Goal: Task Accomplishment & Management: Use online tool/utility

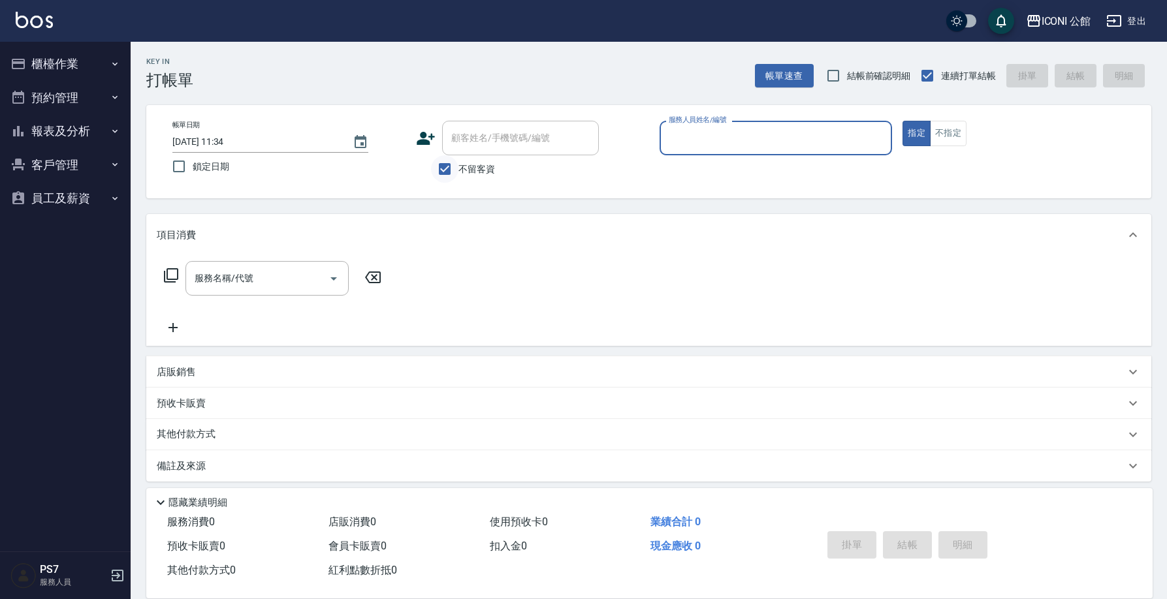
click at [441, 174] on input "不留客資" at bounding box center [444, 168] width 27 height 27
checkbox input "false"
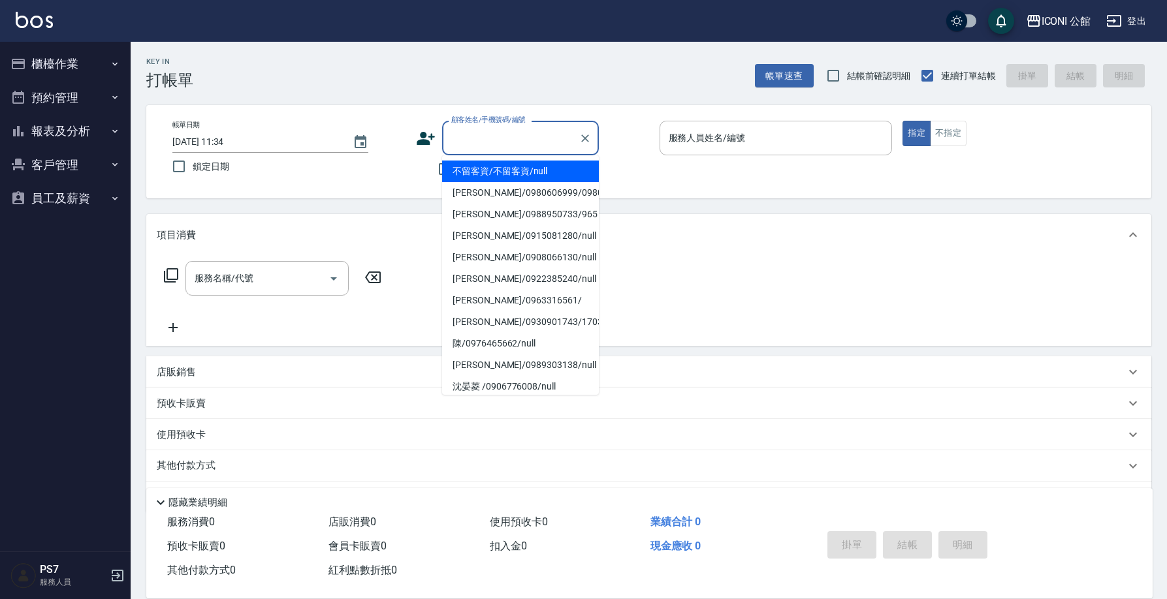
click at [502, 136] on input "顧客姓名/手機號碼/編號" at bounding box center [510, 138] width 125 height 23
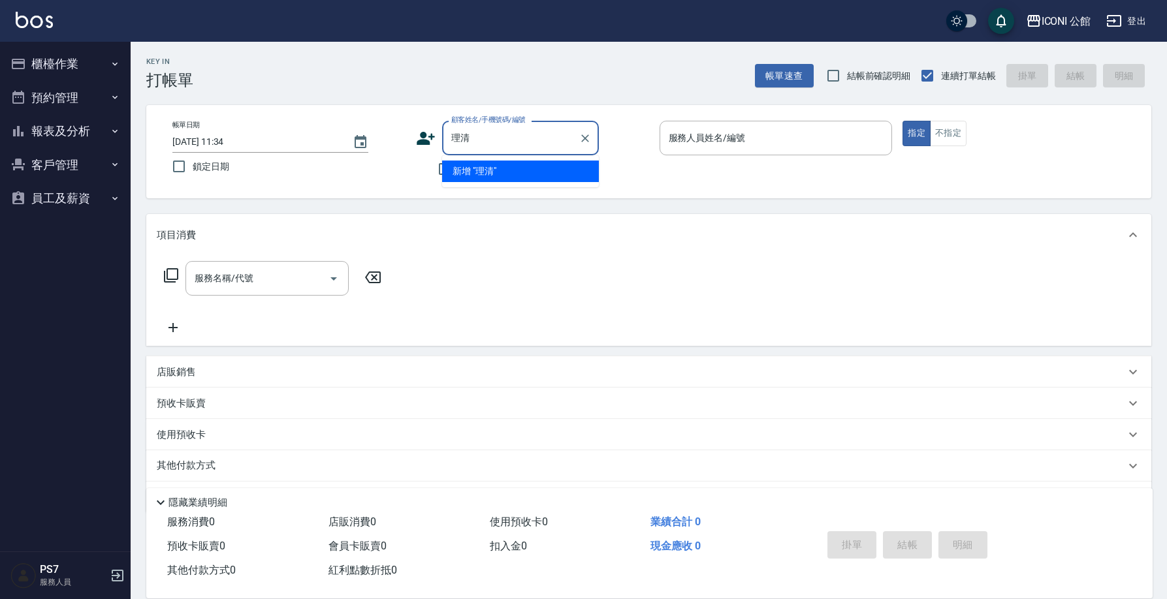
type input "理"
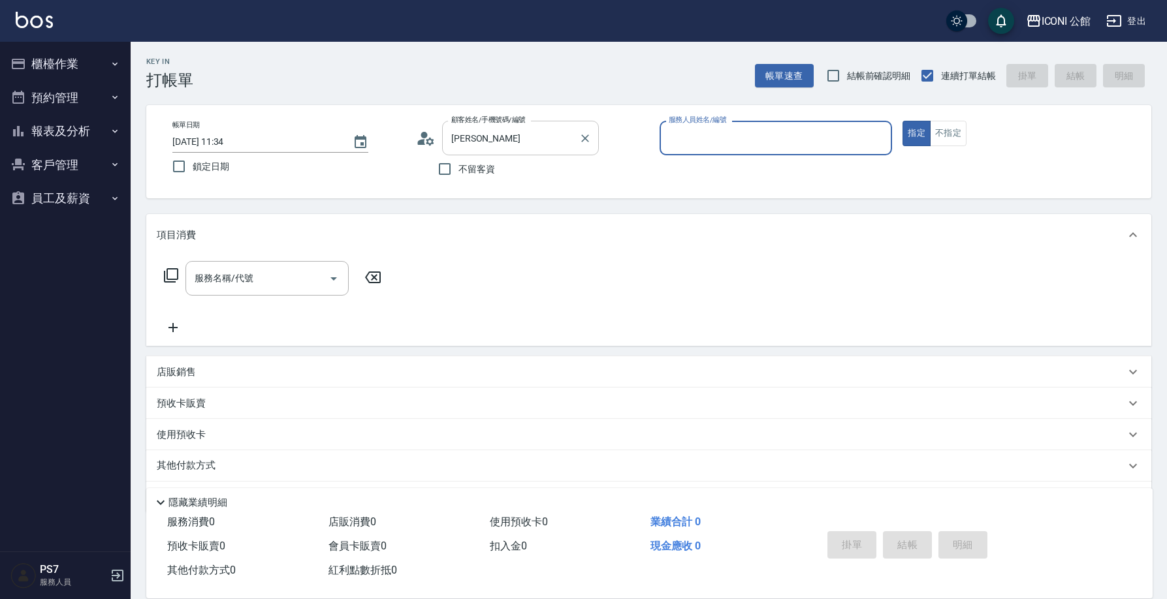
type input "[PERSON_NAME]/0966964149/null"
click at [584, 138] on icon "Clear" at bounding box center [585, 139] width 8 height 8
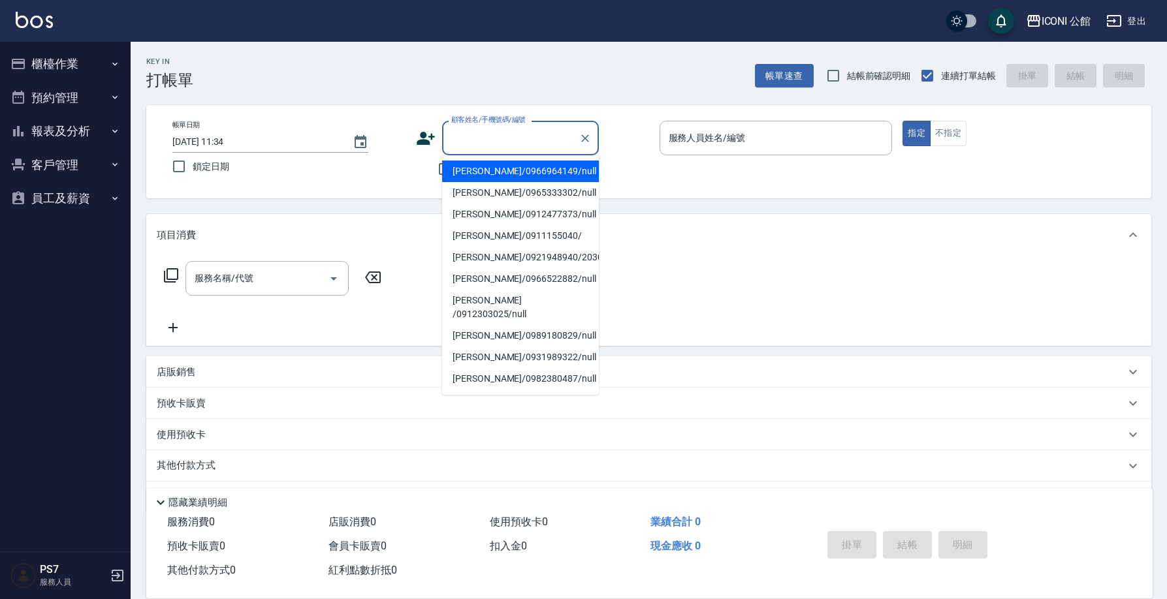
click at [488, 138] on input "顧客姓名/手機號碼/編號" at bounding box center [510, 138] width 125 height 23
type input "[PERSON_NAME]/0966964149/null"
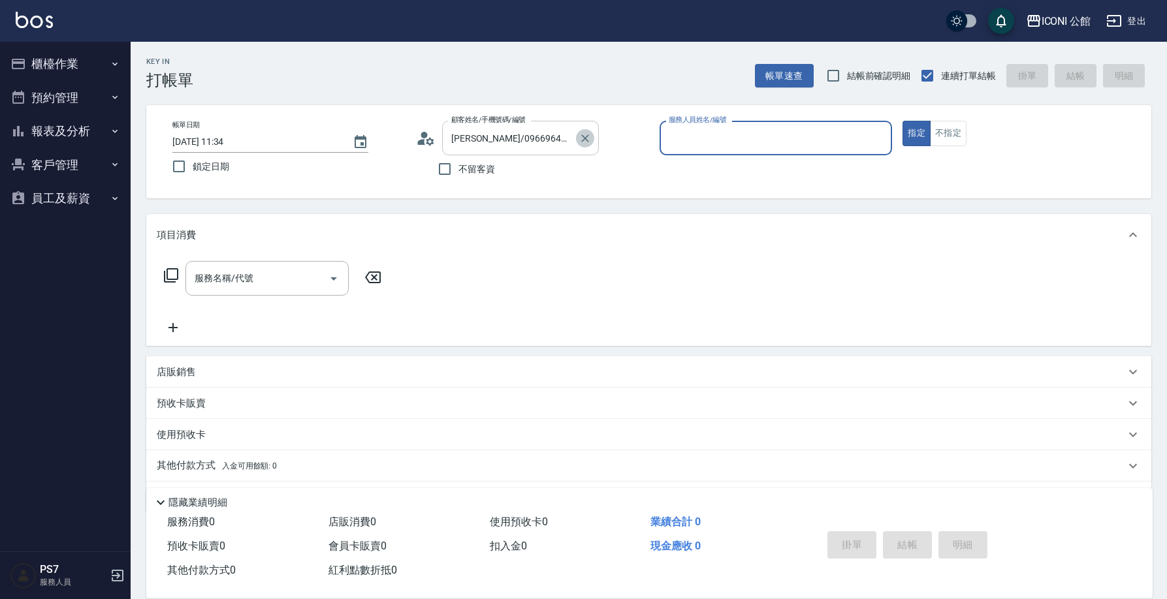
click at [588, 137] on icon "Clear" at bounding box center [585, 138] width 13 height 13
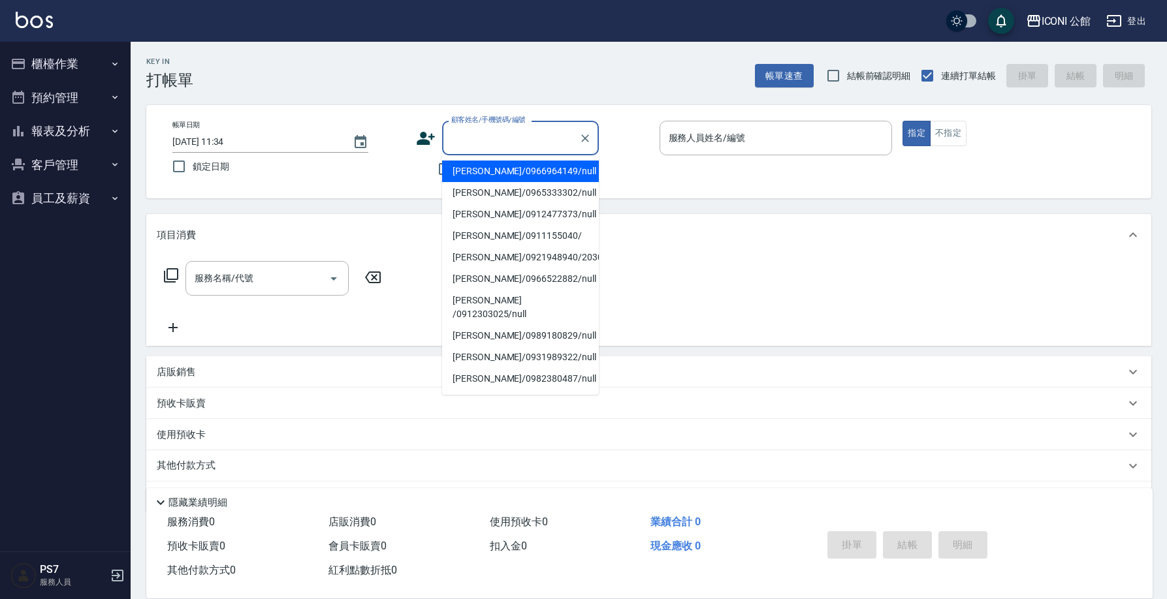
click at [501, 127] on input "顧客姓名/手機號碼/編號" at bounding box center [510, 138] width 125 height 23
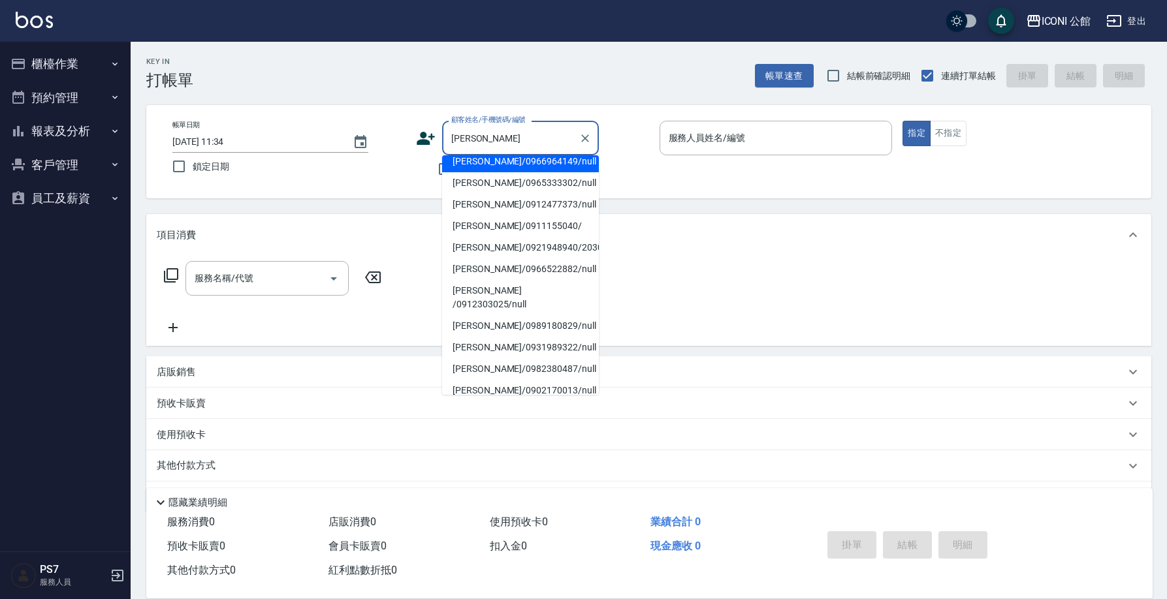
scroll to position [7, 0]
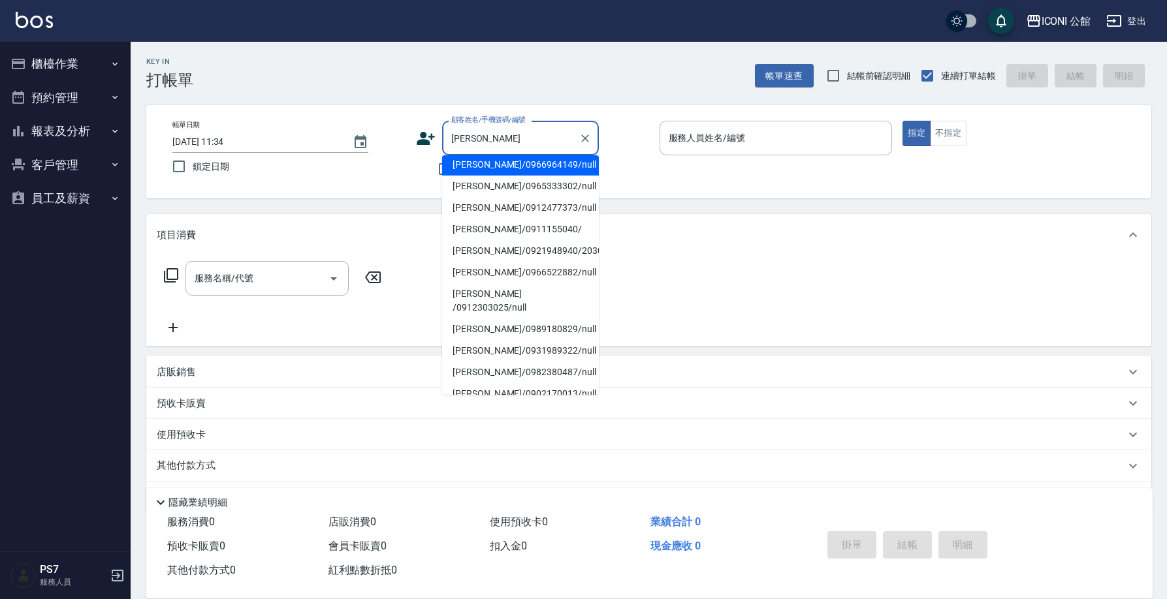
click at [520, 138] on input "[PERSON_NAME]" at bounding box center [510, 138] width 125 height 23
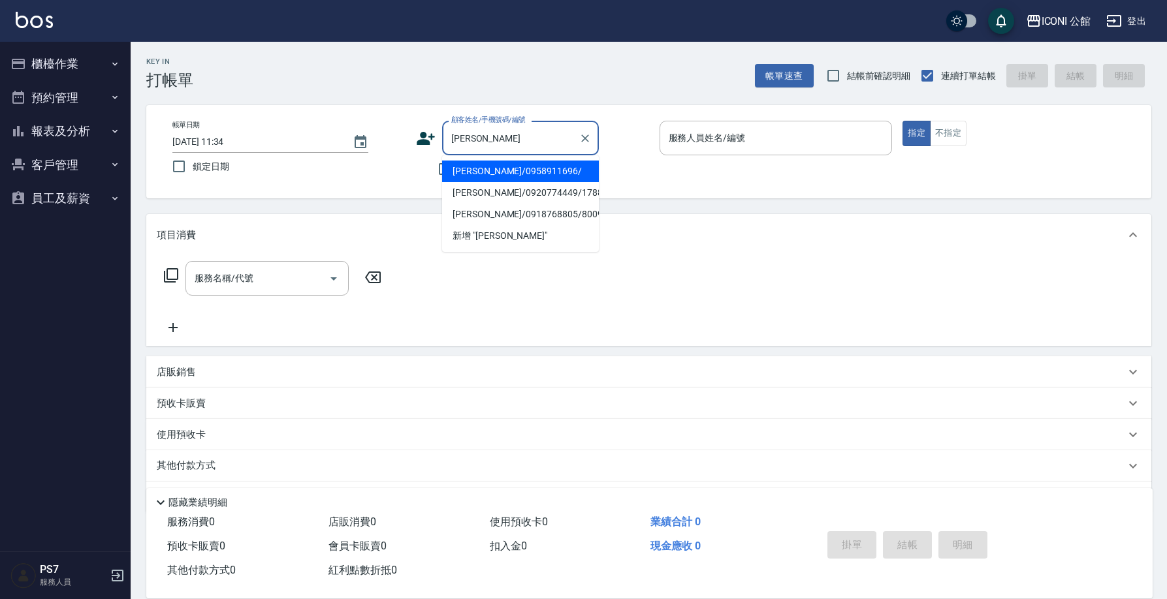
click at [546, 174] on li "[PERSON_NAME]/0958911696/" at bounding box center [520, 172] width 157 height 22
type input "[PERSON_NAME]/0958911696/"
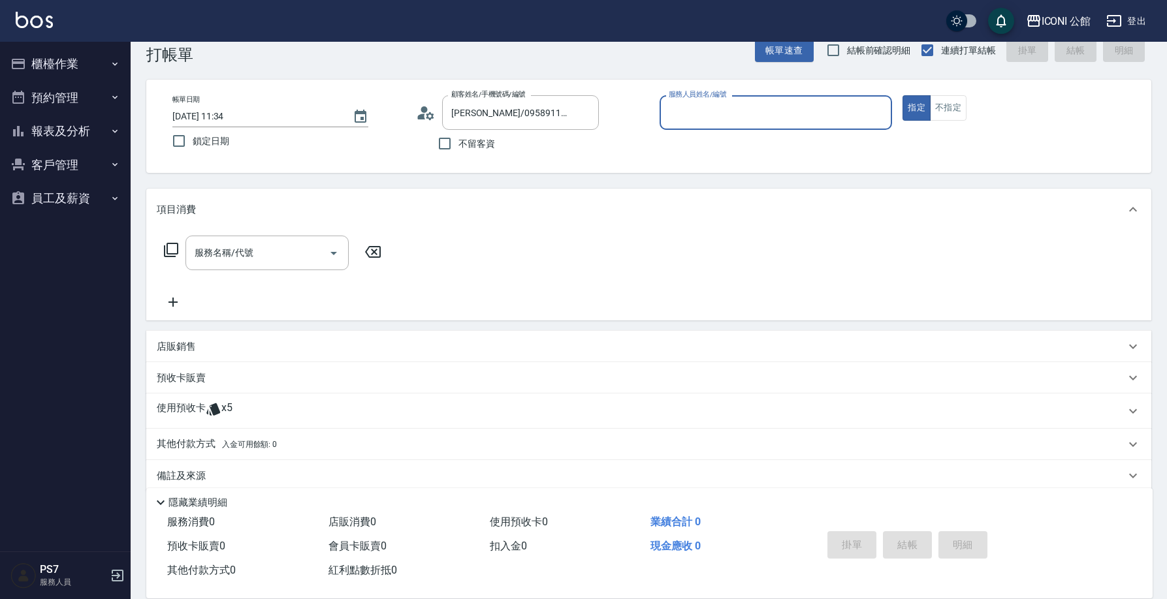
scroll to position [43, 0]
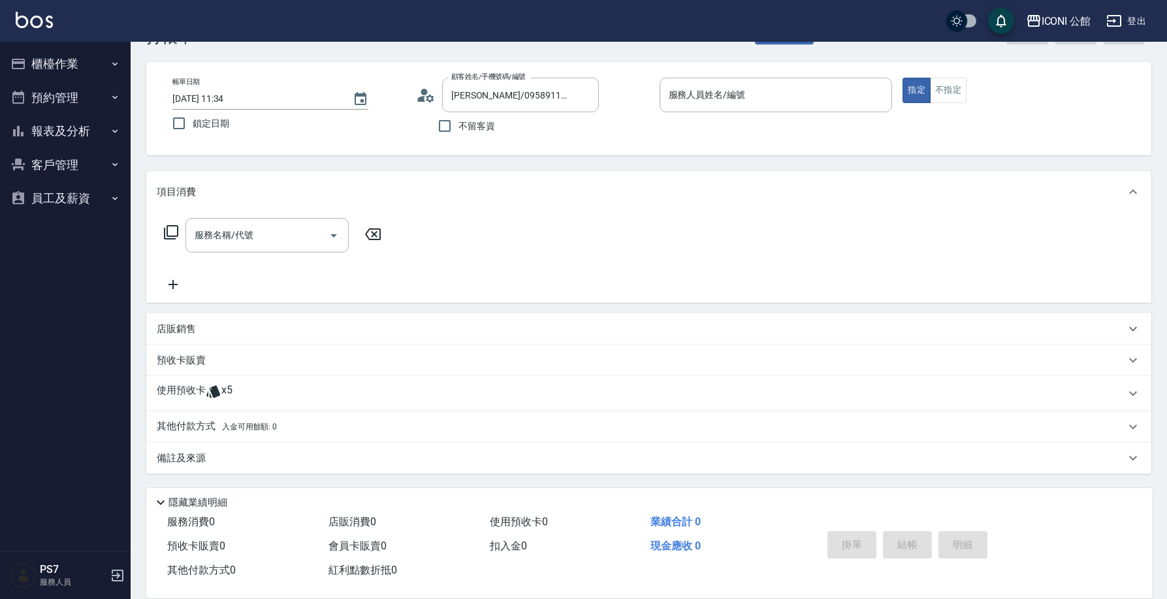
drag, startPoint x: 250, startPoint y: 410, endPoint x: 236, endPoint y: 409, distance: 13.7
click at [236, 409] on div "使用預收卡 x5" at bounding box center [648, 393] width 1005 height 35
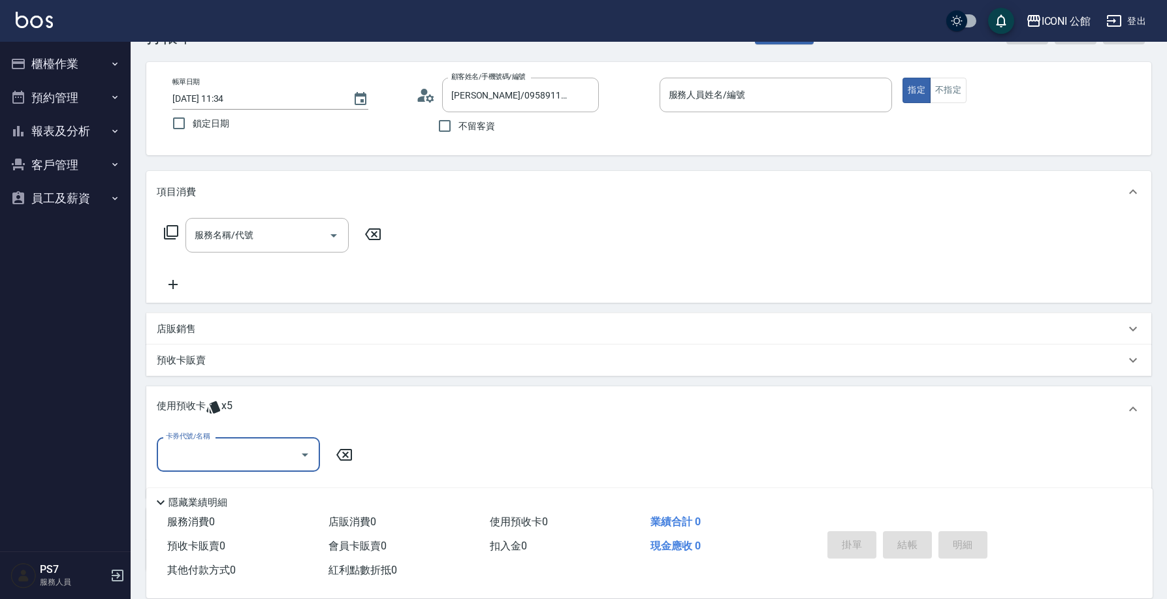
click at [221, 409] on span "x5" at bounding box center [226, 410] width 11 height 20
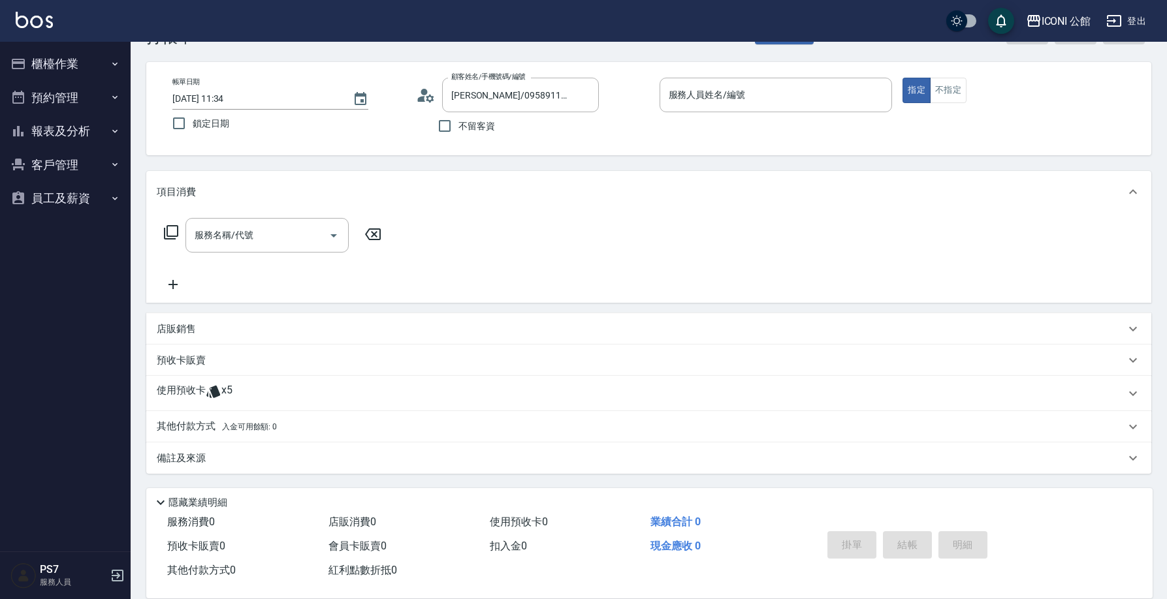
click at [209, 394] on icon at bounding box center [214, 392] width 16 height 16
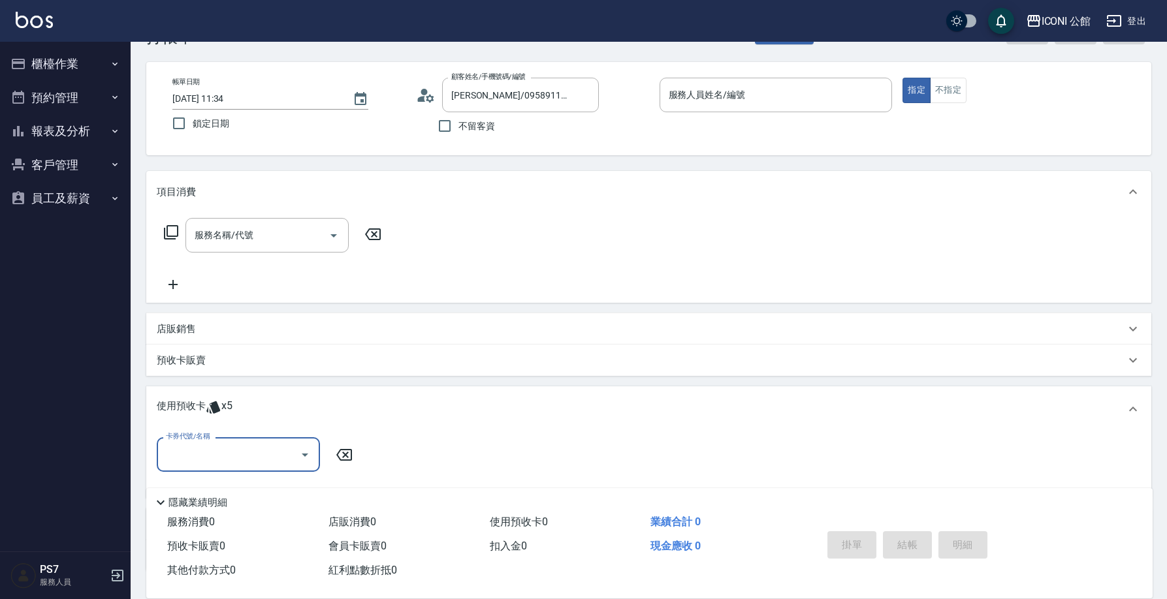
scroll to position [0, 0]
click at [232, 458] on input "卡券代號/名稱" at bounding box center [229, 454] width 132 height 23
click at [445, 408] on div "使用預收卡 x5" at bounding box center [641, 410] width 968 height 20
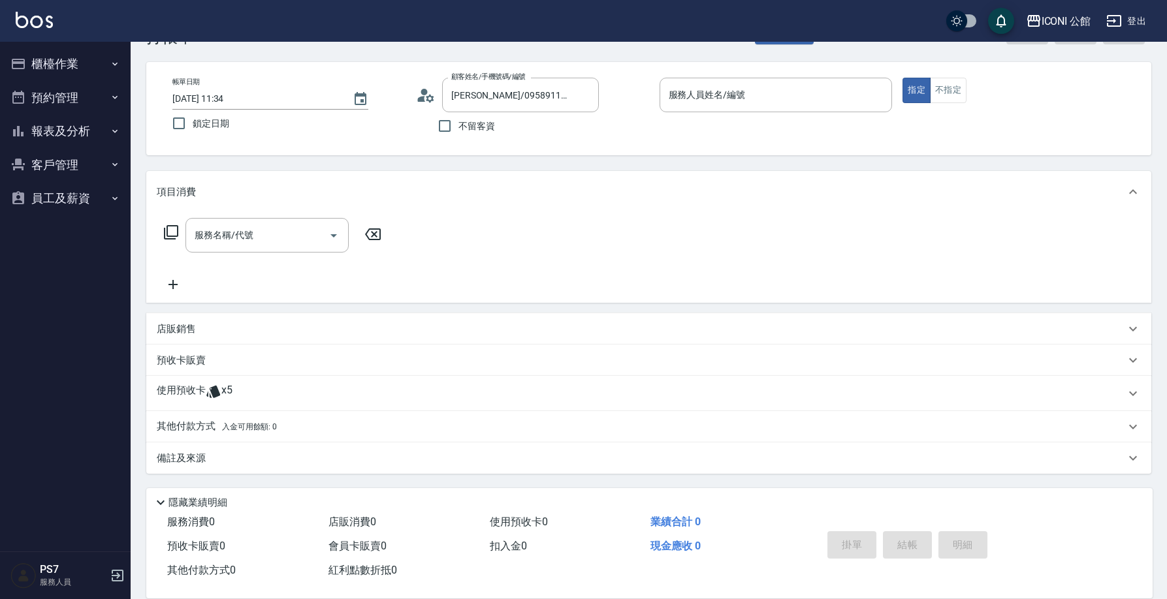
click at [174, 383] on div "使用預收卡 x5" at bounding box center [648, 393] width 1005 height 35
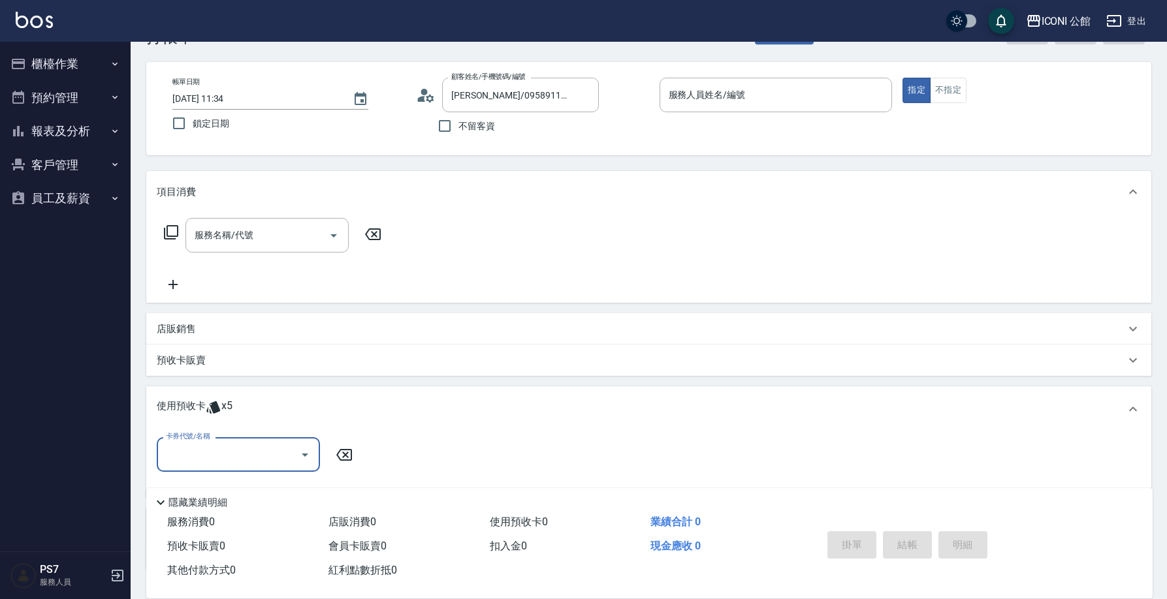
click at [373, 415] on div "使用預收卡 x5" at bounding box center [641, 410] width 968 height 20
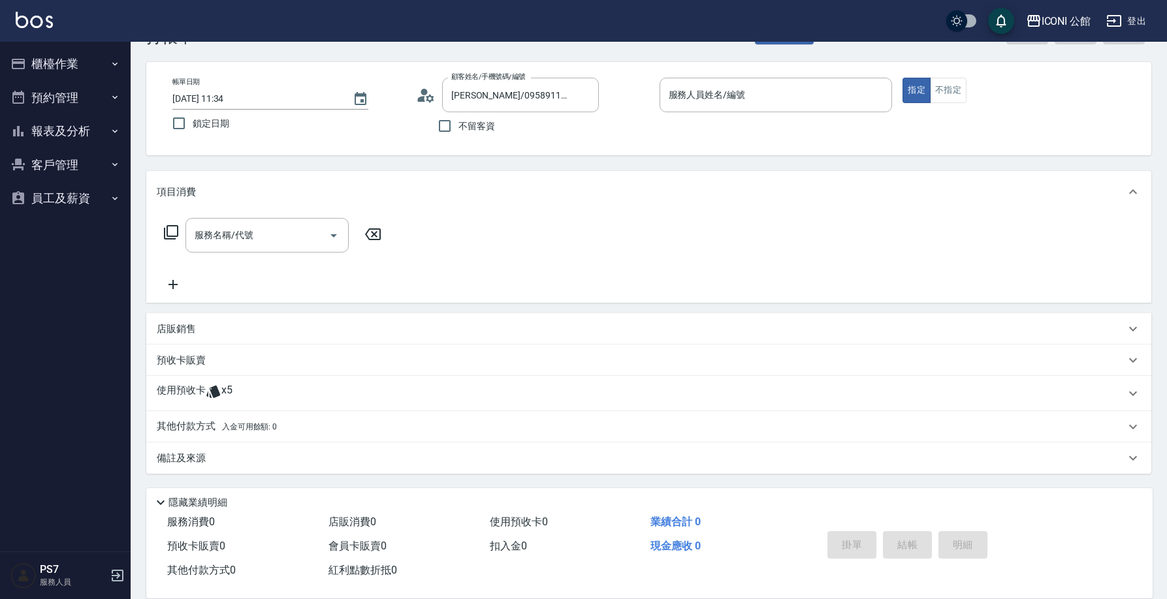
click at [381, 428] on div "其他付款方式 入金可用餘額: 0" at bounding box center [641, 427] width 968 height 14
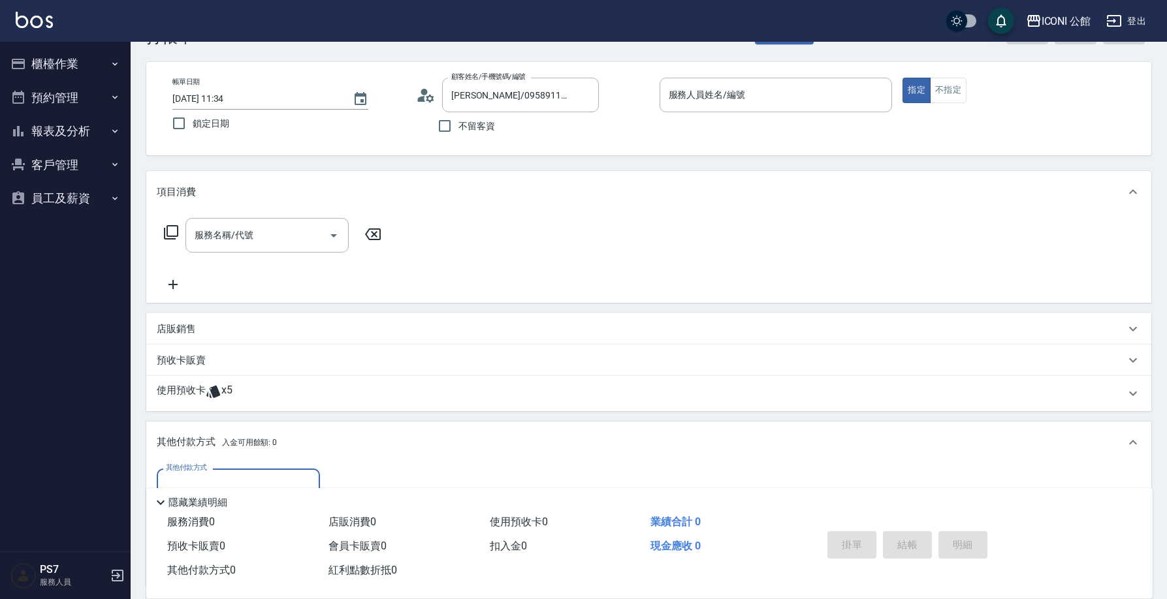
click at [90, 133] on button "報表及分析" at bounding box center [65, 131] width 120 height 34
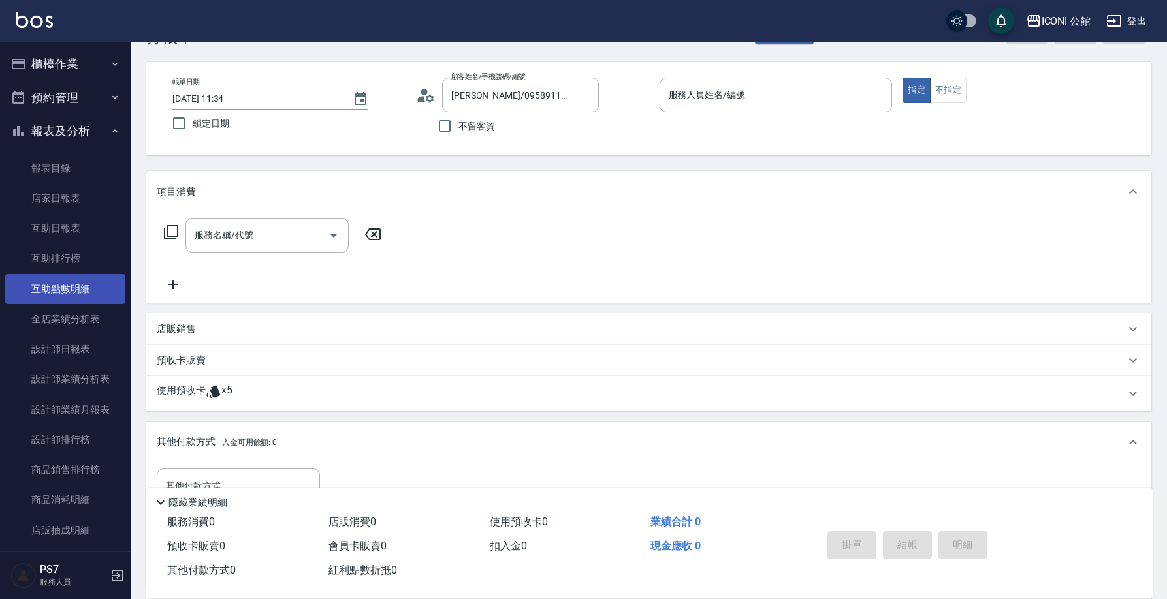
click at [87, 296] on link "互助點數明細" at bounding box center [65, 289] width 120 height 30
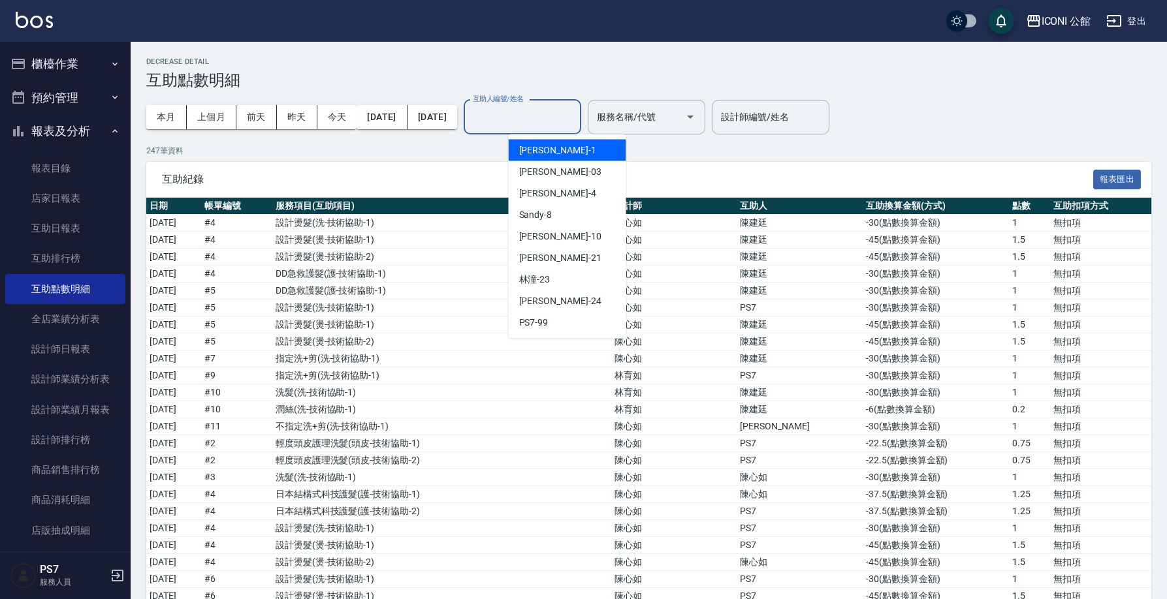
drag, startPoint x: 548, startPoint y: 114, endPoint x: 539, endPoint y: 140, distance: 27.7
click at [548, 114] on input "互助人編號/姓名" at bounding box center [523, 117] width 106 height 23
click at [592, 299] on div "[PERSON_NAME] -24" at bounding box center [568, 302] width 118 height 22
type input "[PERSON_NAME]-24"
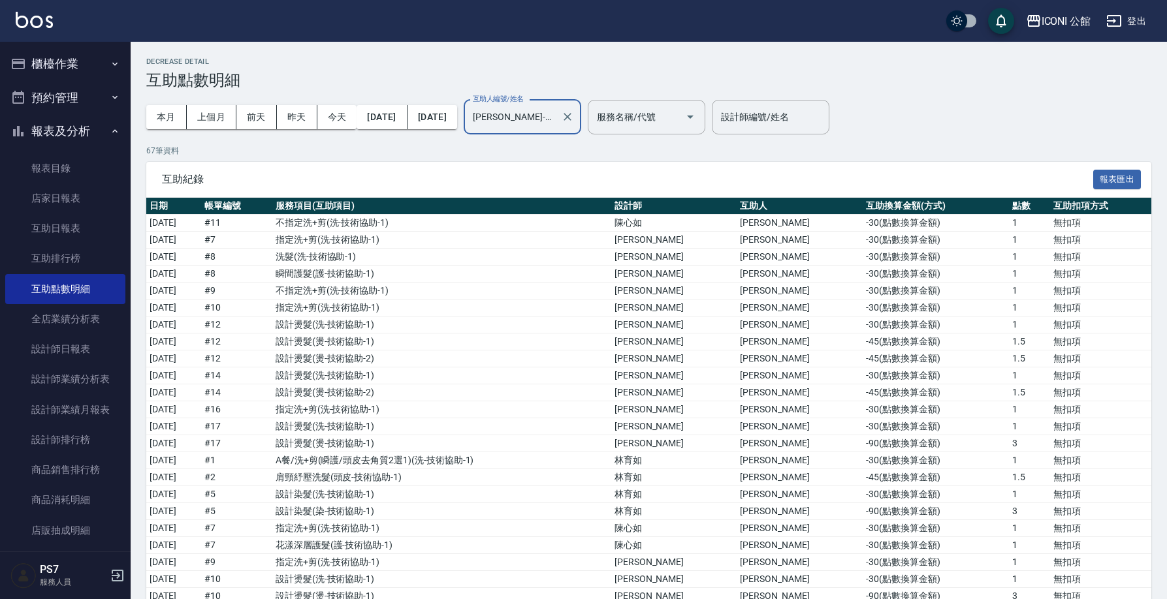
click at [575, 124] on div at bounding box center [566, 117] width 17 height 35
click at [574, 119] on icon "Clear" at bounding box center [567, 116] width 13 height 13
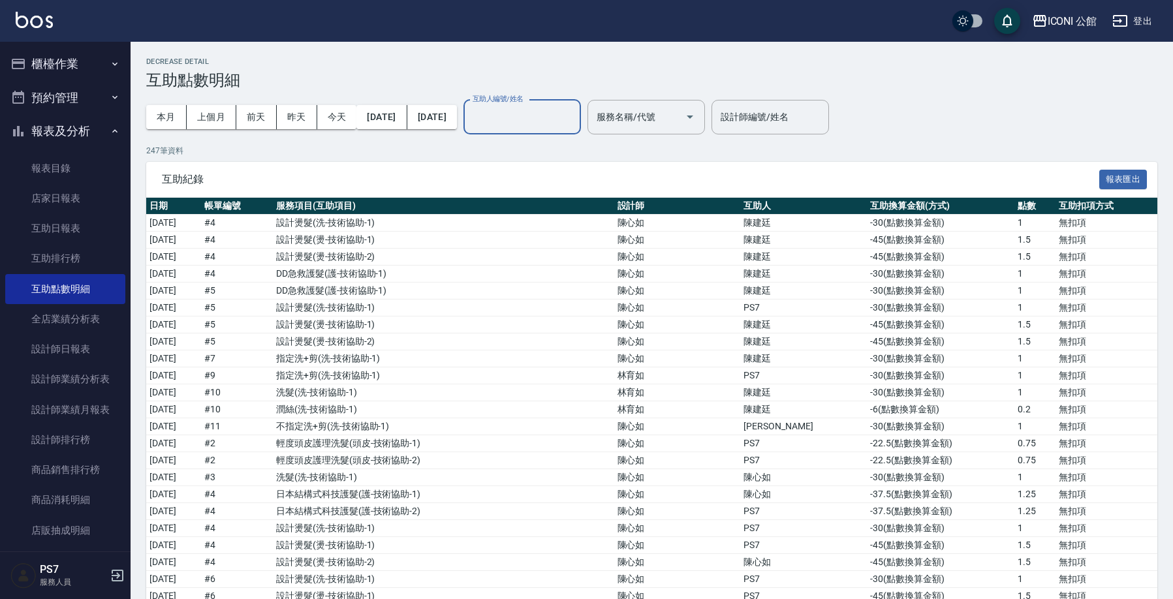
click at [575, 122] on input "互助人編號/姓名" at bounding box center [523, 117] width 106 height 23
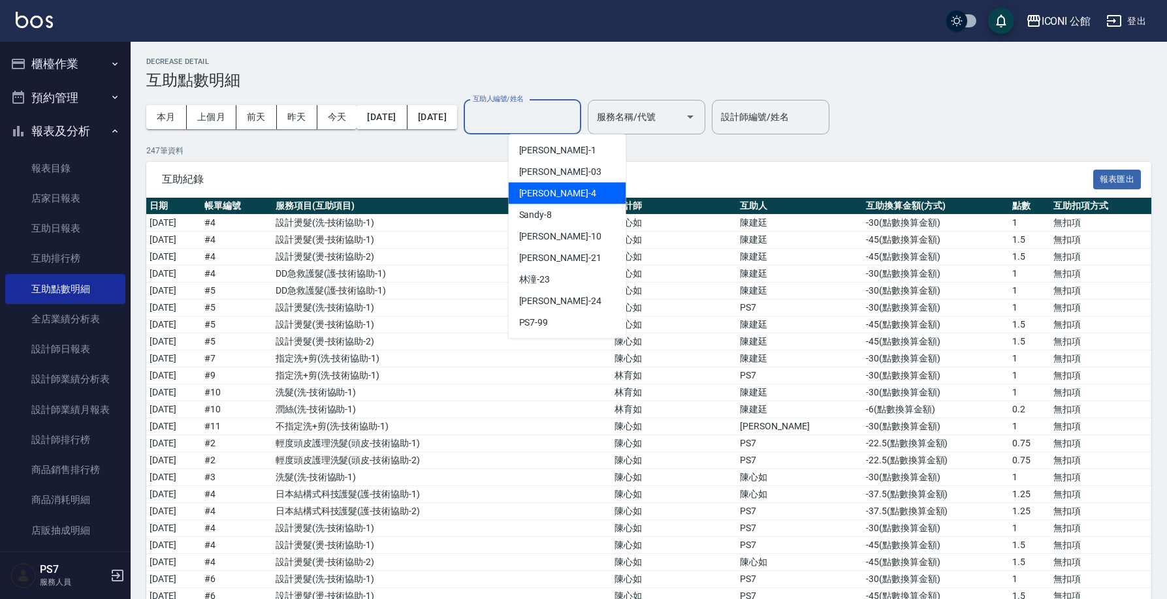
click at [589, 189] on div "Lina -4" at bounding box center [568, 194] width 118 height 22
type input "Lina-4"
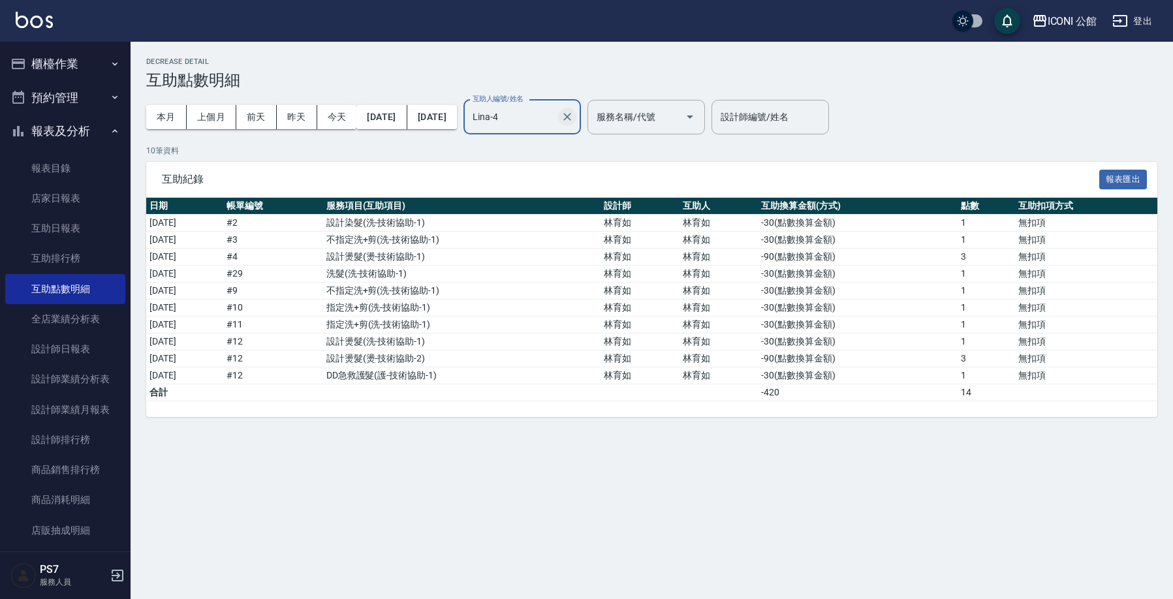
click at [574, 121] on icon "Clear" at bounding box center [567, 116] width 13 height 13
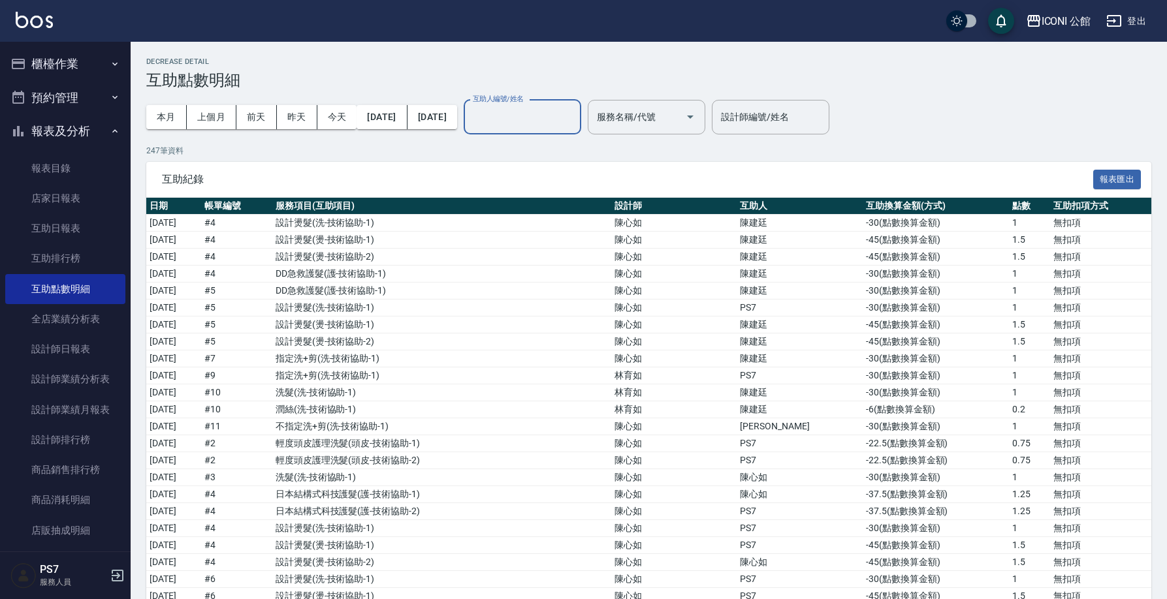
click at [575, 115] on input "互助人編號/姓名" at bounding box center [523, 117] width 106 height 23
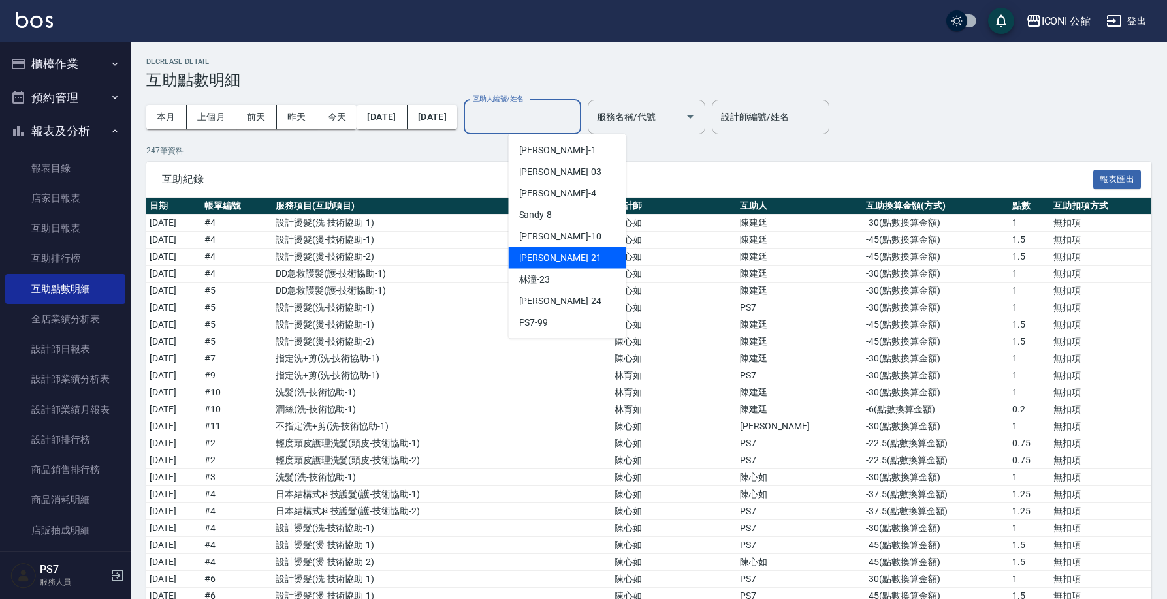
click at [583, 249] on div "[PERSON_NAME] -21" at bounding box center [568, 258] width 118 height 22
type input "[PERSON_NAME]-21"
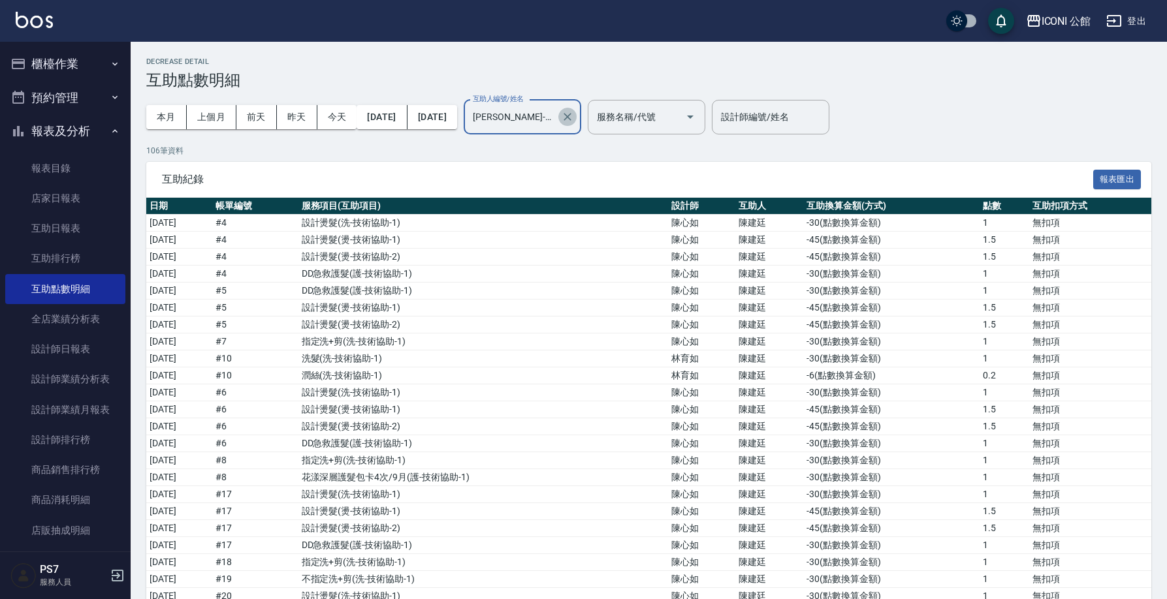
click at [574, 114] on icon "Clear" at bounding box center [567, 116] width 13 height 13
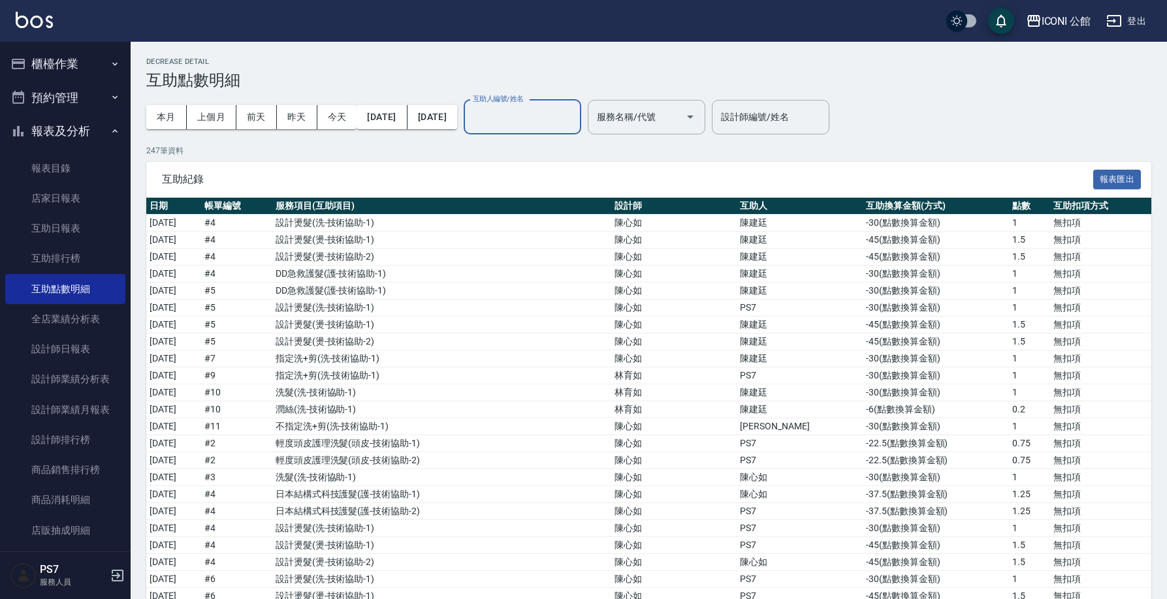
click at [562, 199] on th "服務項目(互助項目)" at bounding box center [441, 206] width 339 height 17
click at [58, 65] on button "櫃檯作業" at bounding box center [65, 64] width 120 height 34
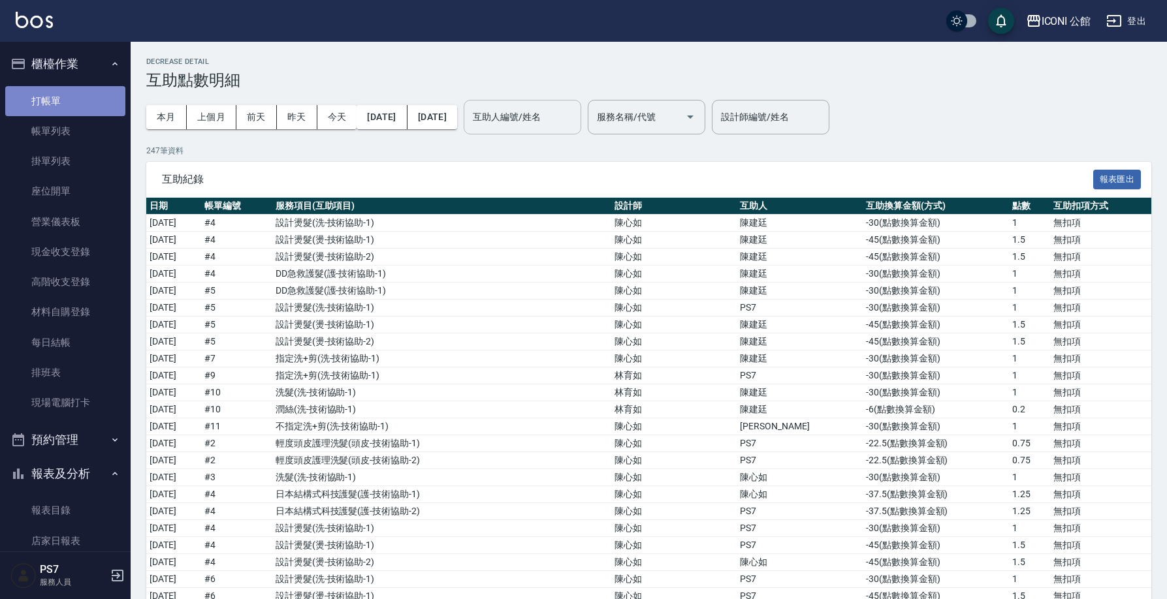
click at [69, 107] on link "打帳單" at bounding box center [65, 101] width 120 height 30
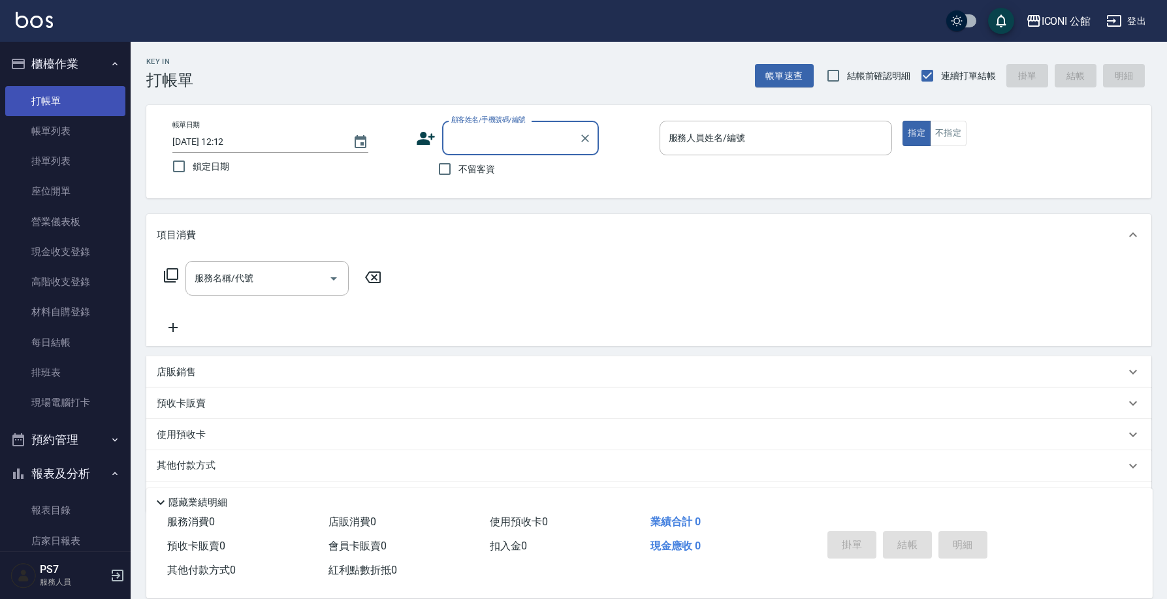
click at [69, 107] on link "打帳單" at bounding box center [65, 101] width 120 height 30
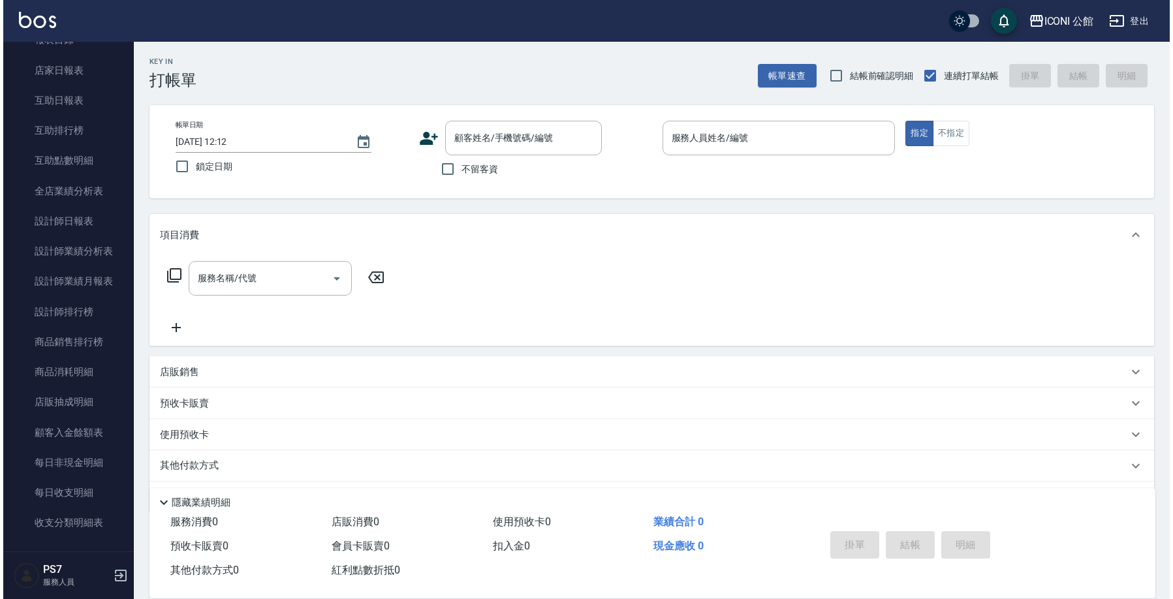
scroll to position [539, 0]
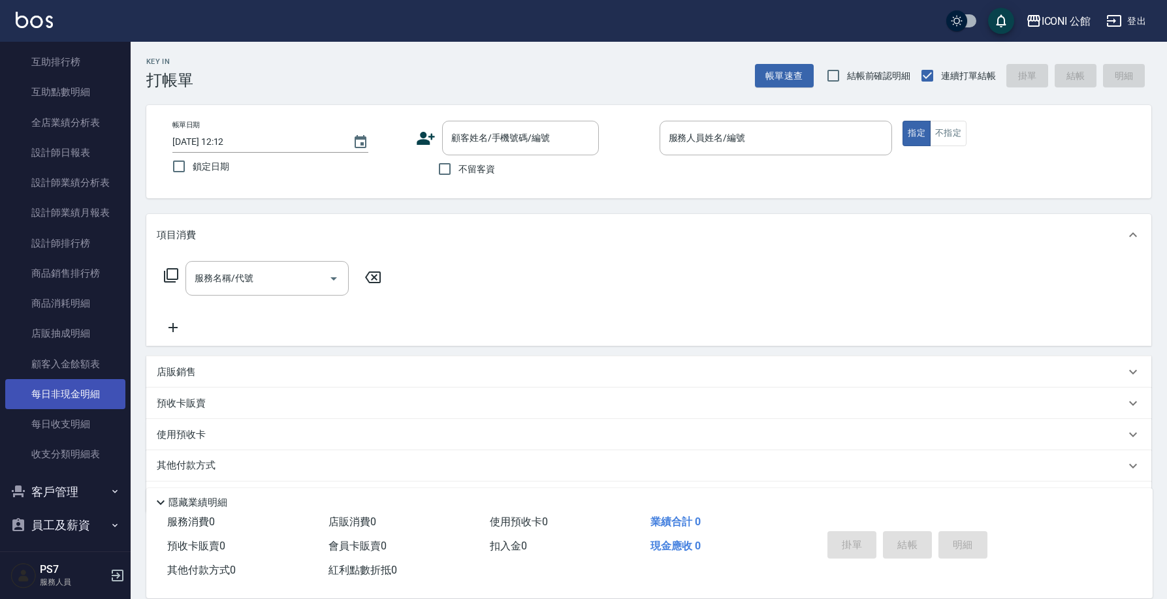
click at [78, 391] on link "每日非現金明細" at bounding box center [65, 394] width 120 height 30
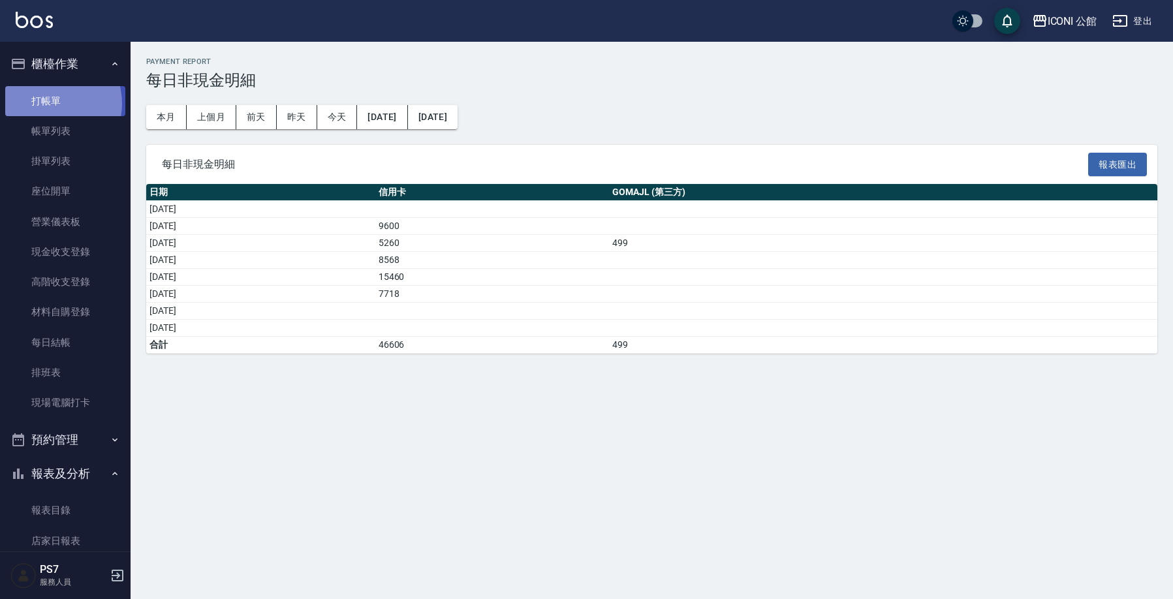
click at [50, 103] on link "打帳單" at bounding box center [65, 101] width 120 height 30
